Goal: Information Seeking & Learning: Find specific fact

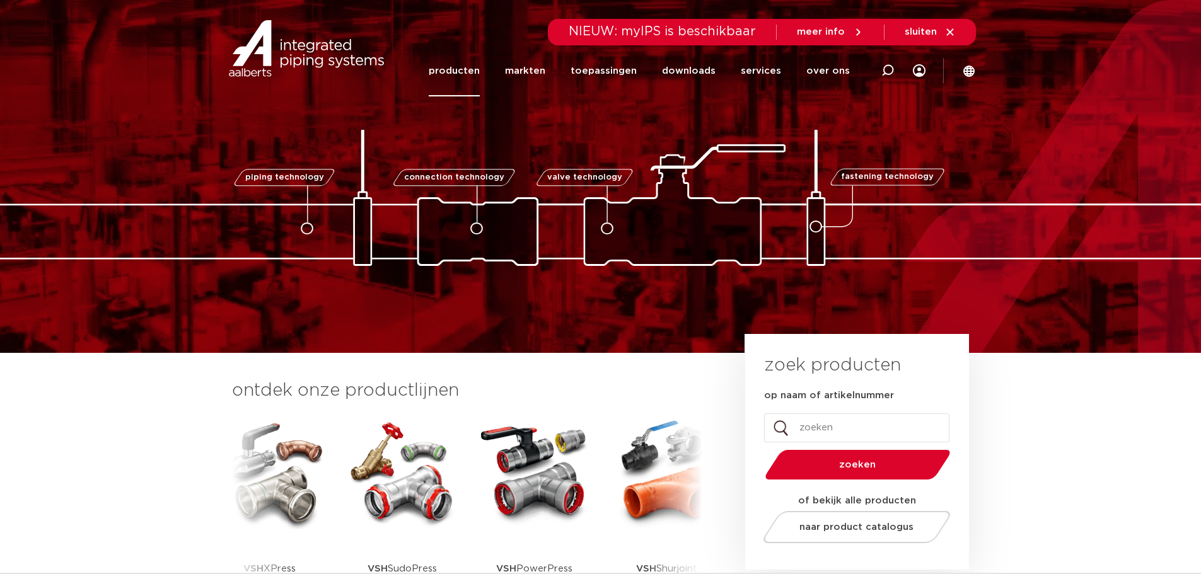
click at [472, 67] on link "producten" at bounding box center [454, 70] width 51 height 51
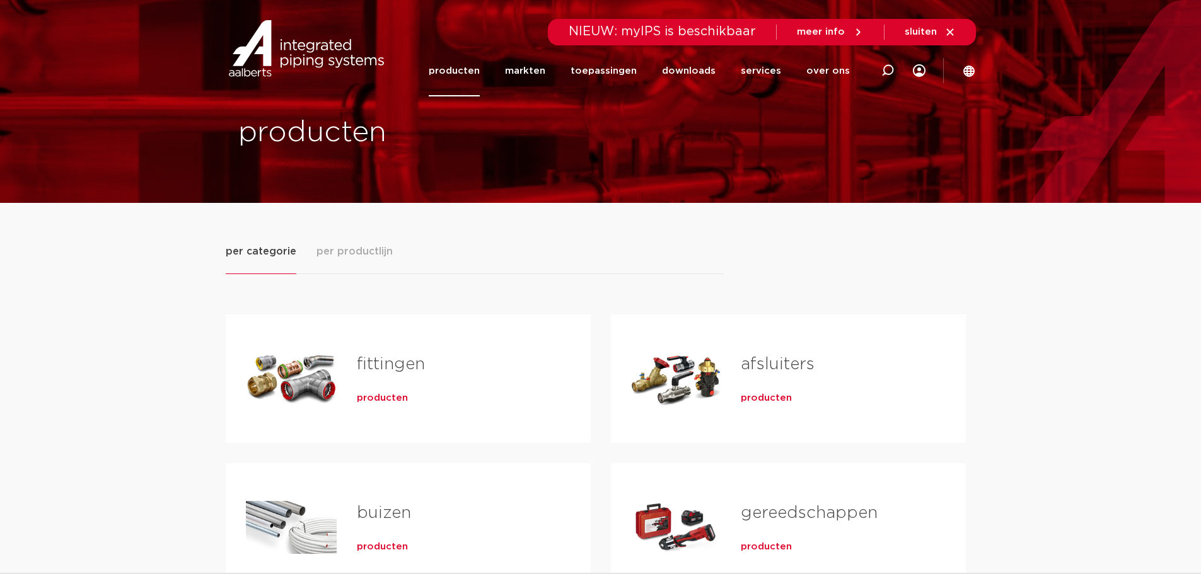
click at [395, 366] on link "fittingen" at bounding box center [391, 364] width 68 height 16
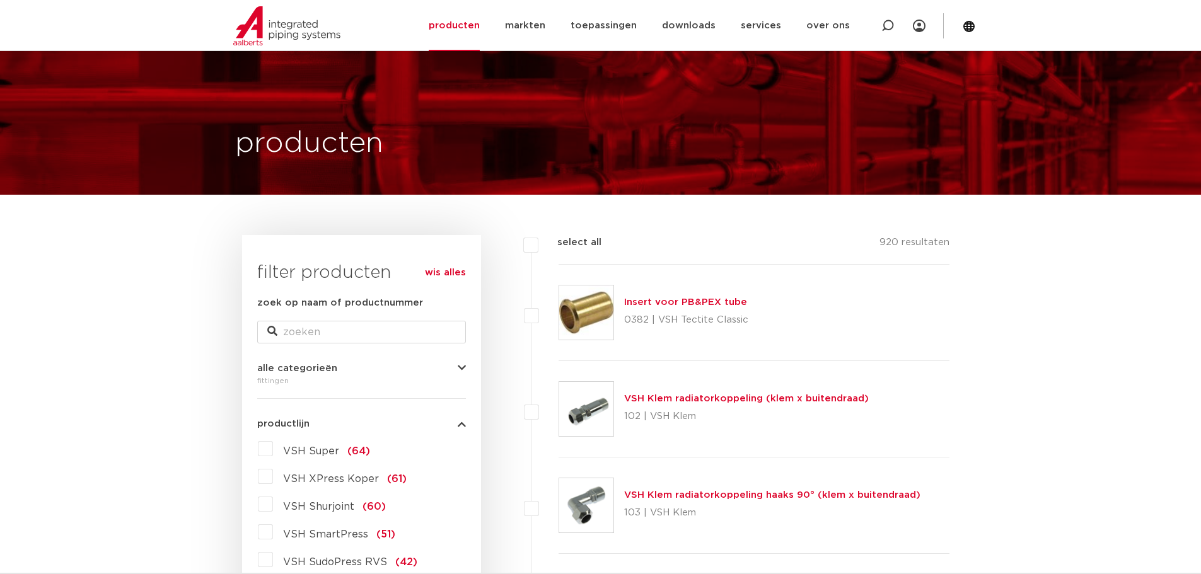
scroll to position [126, 0]
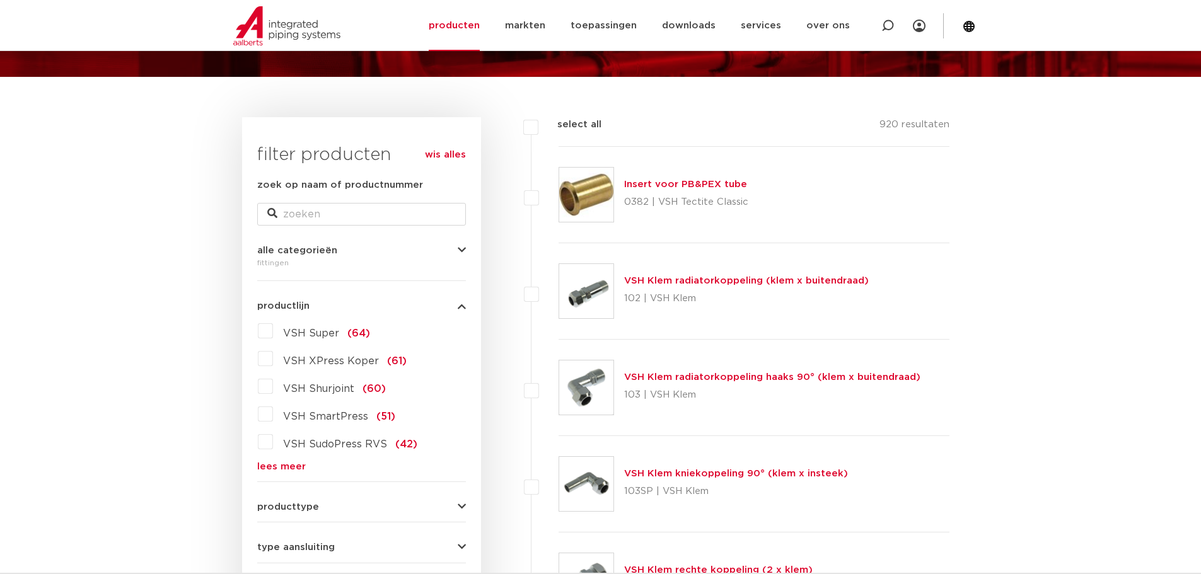
click at [273, 416] on label "VSH SmartPress (51)" at bounding box center [334, 414] width 122 height 20
click at [0, 0] on input "VSH SmartPress (51)" at bounding box center [0, 0] width 0 height 0
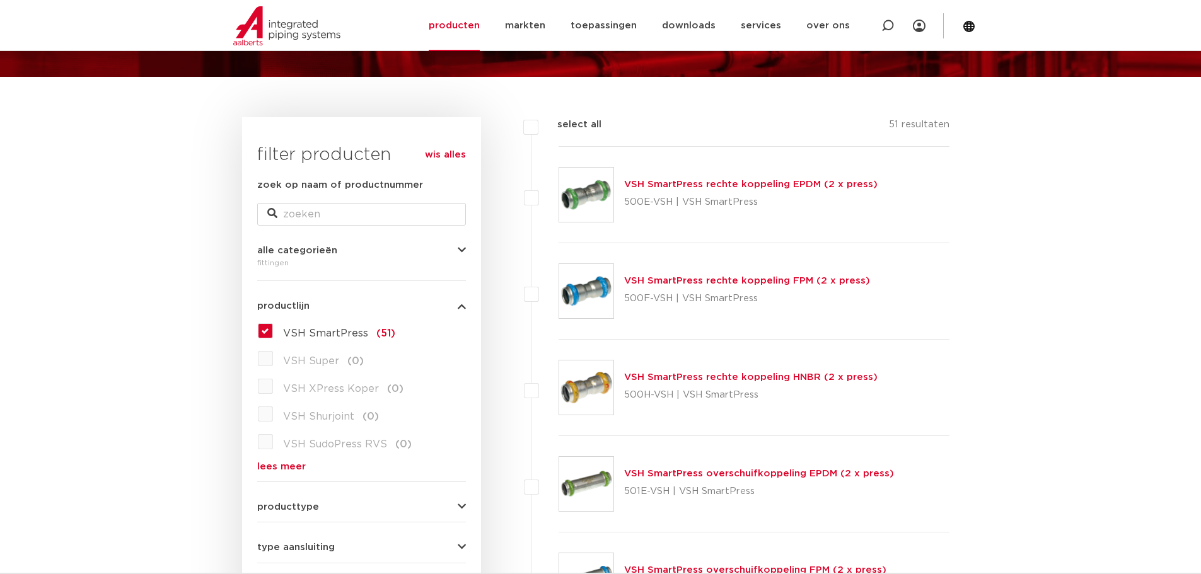
click at [558, 284] on label at bounding box center [558, 284] width 0 height 0
checkbox input "true"
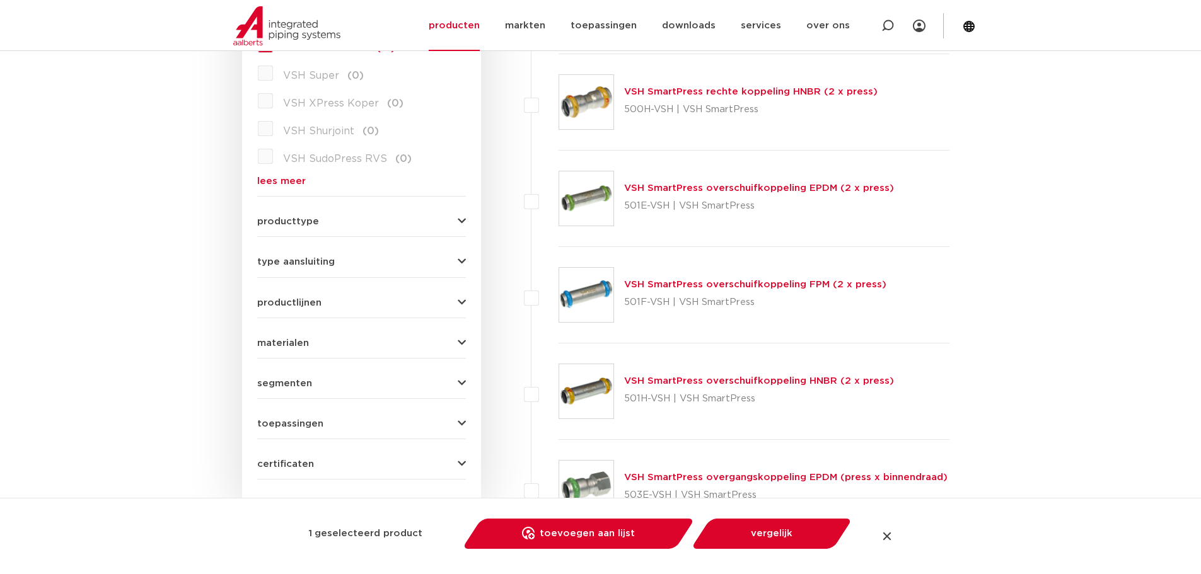
scroll to position [189, 0]
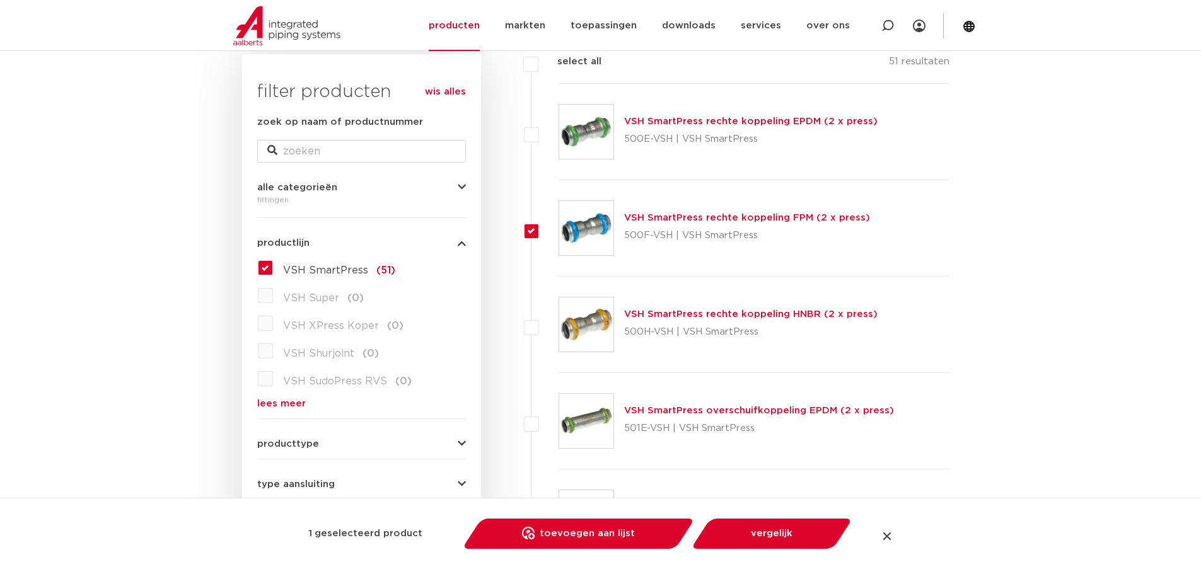
click at [755, 221] on link "VSH SmartPress rechte koppeling FPM (2 x press)" at bounding box center [747, 217] width 246 height 9
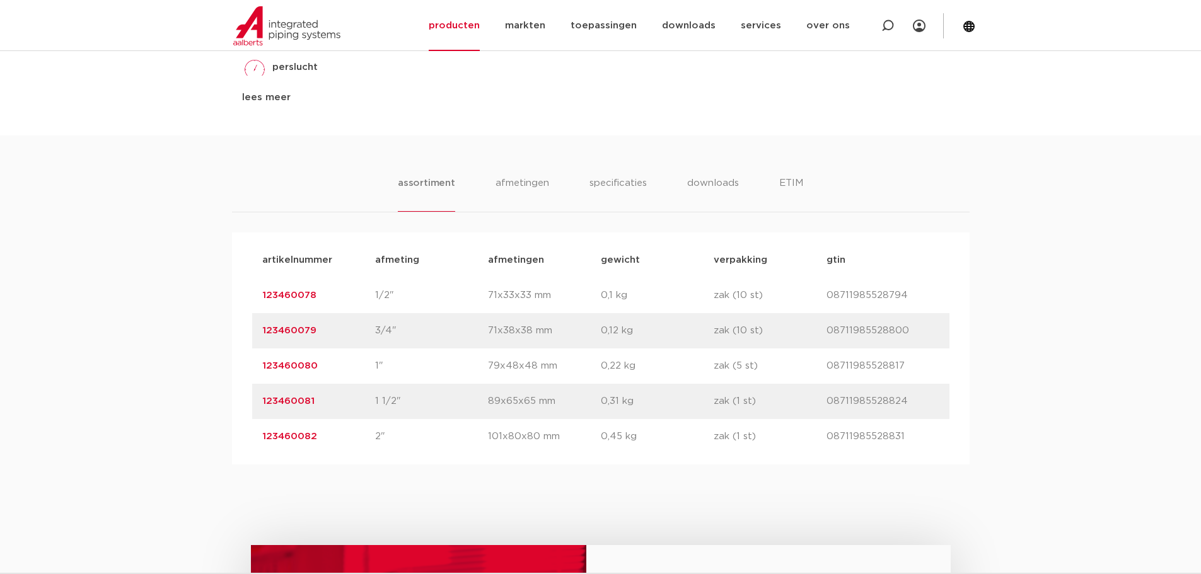
scroll to position [693, 0]
click at [300, 289] on link "123460078" at bounding box center [289, 293] width 54 height 9
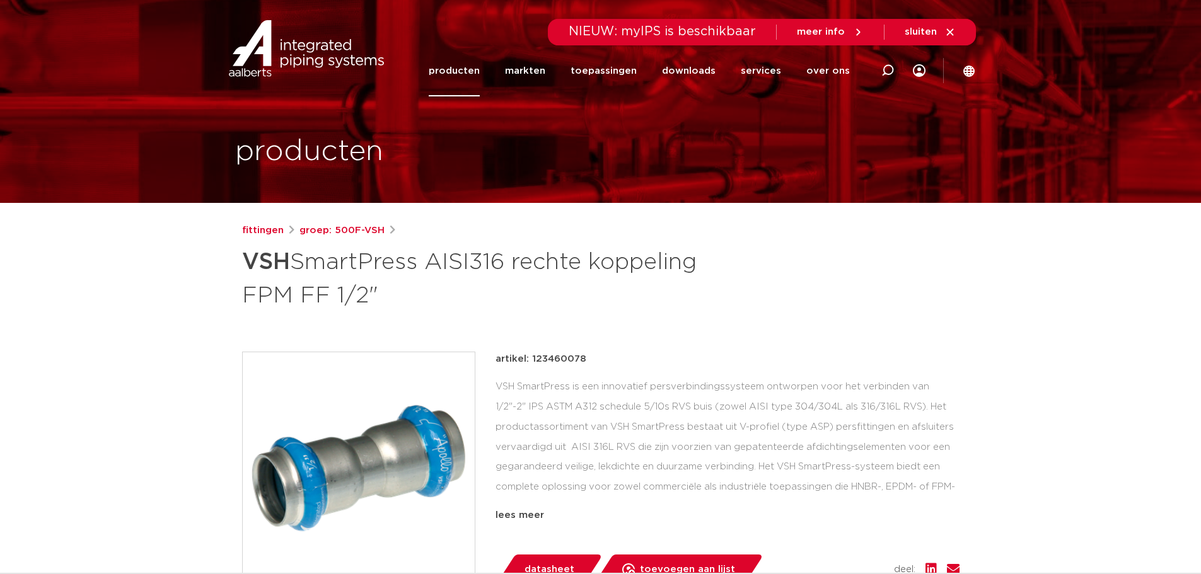
drag, startPoint x: 529, startPoint y: 358, endPoint x: 600, endPoint y: 353, distance: 71.4
click at [600, 353] on div "artikel: 123460078" at bounding box center [727, 359] width 464 height 15
copy p "123460078"
